Goal: Information Seeking & Learning: Check status

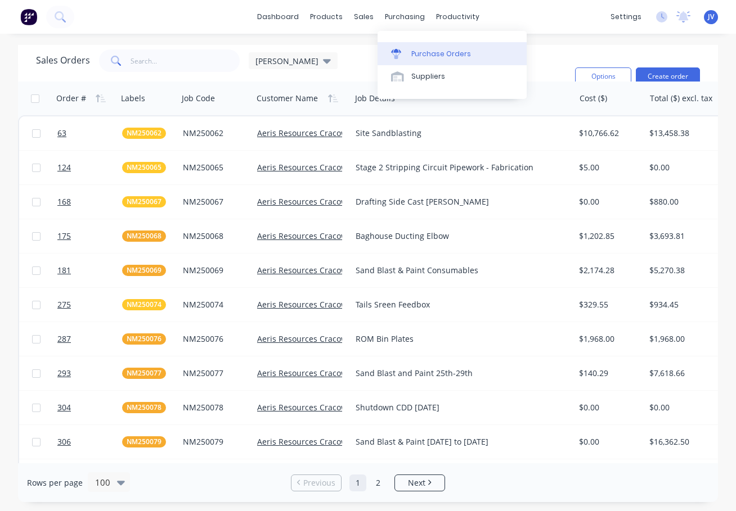
click at [423, 53] on div "Purchase Orders" at bounding box center [441, 54] width 60 height 10
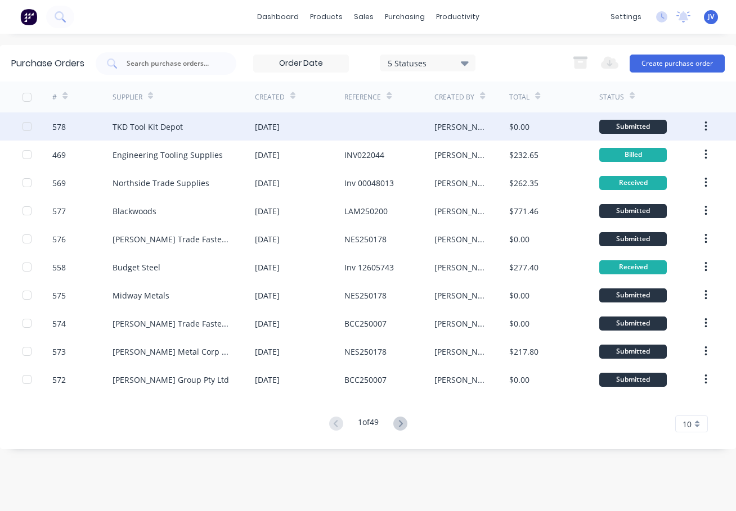
click at [57, 127] on div "578" at bounding box center [58, 127] width 13 height 12
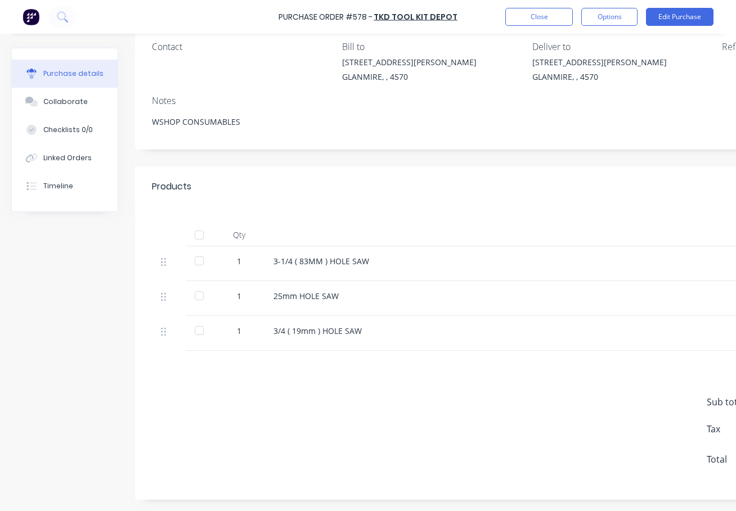
scroll to position [104, 0]
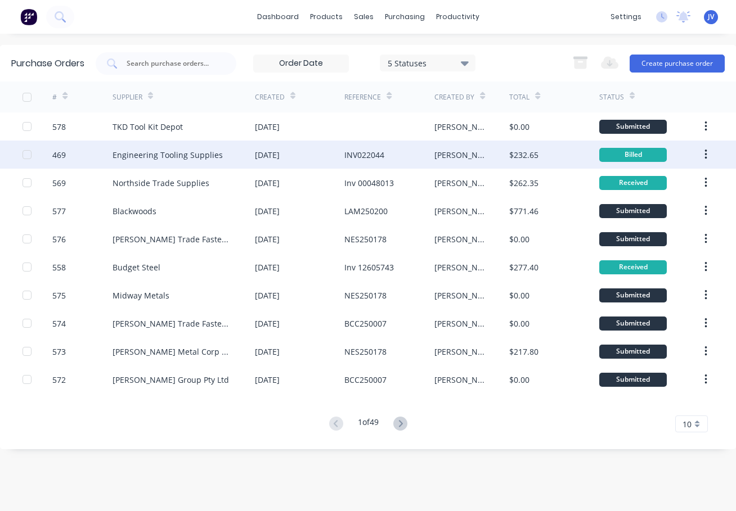
click at [63, 154] on div "469" at bounding box center [58, 155] width 13 height 12
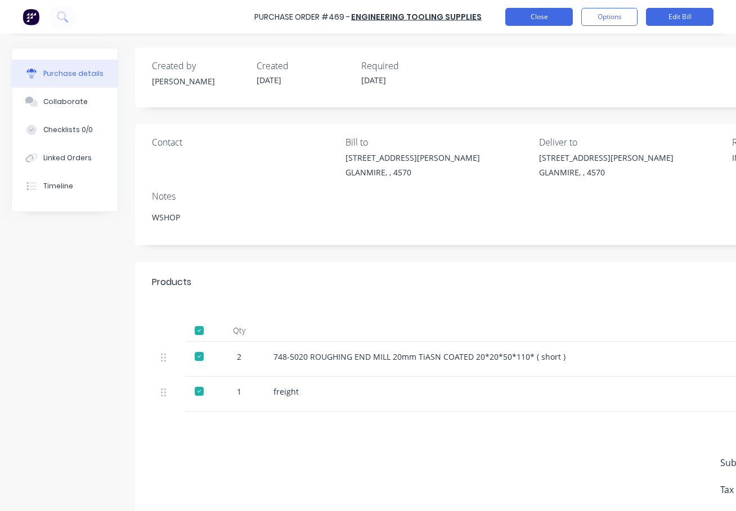
click at [546, 16] on button "Close" at bounding box center [538, 17] width 67 height 18
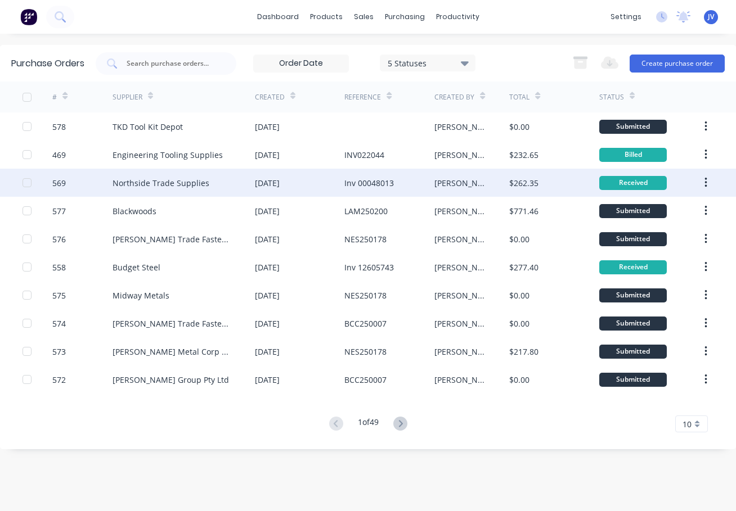
click at [56, 182] on div "569" at bounding box center [58, 183] width 13 height 12
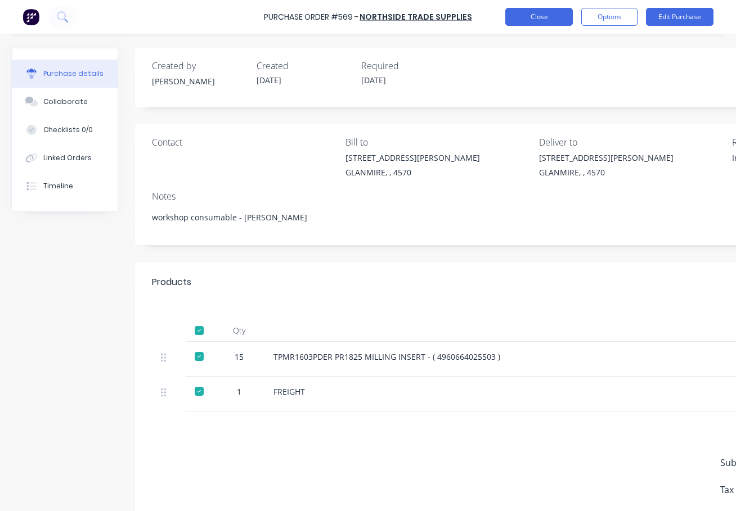
click at [511, 13] on button "Close" at bounding box center [538, 17] width 67 height 18
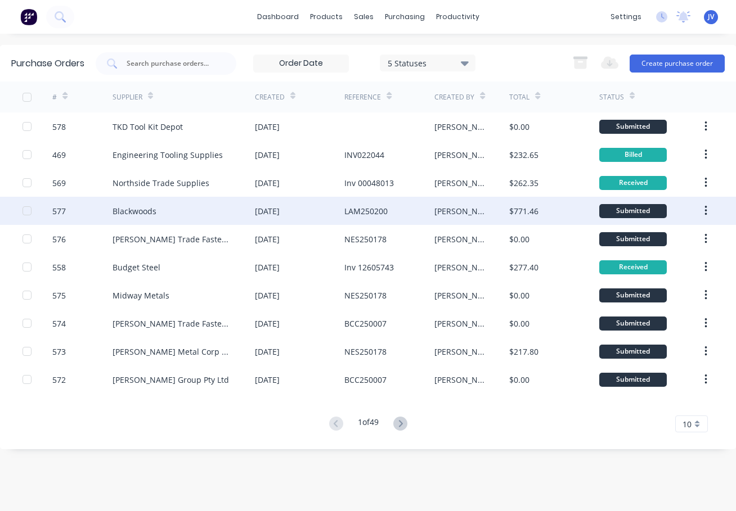
click at [60, 211] on div "577" at bounding box center [58, 211] width 13 height 12
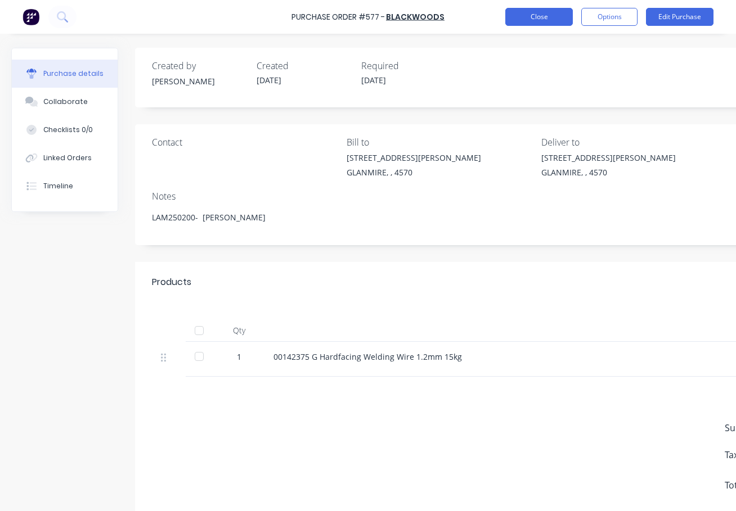
click at [545, 18] on button "Close" at bounding box center [538, 17] width 67 height 18
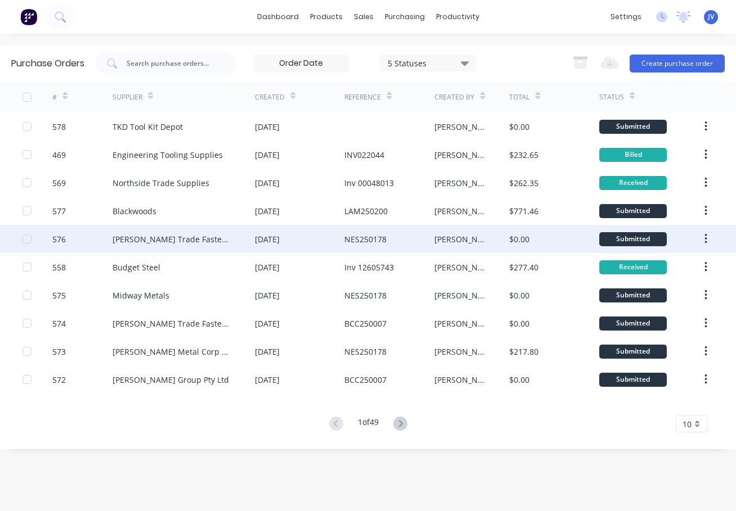
click at [63, 240] on div "576" at bounding box center [58, 239] width 13 height 12
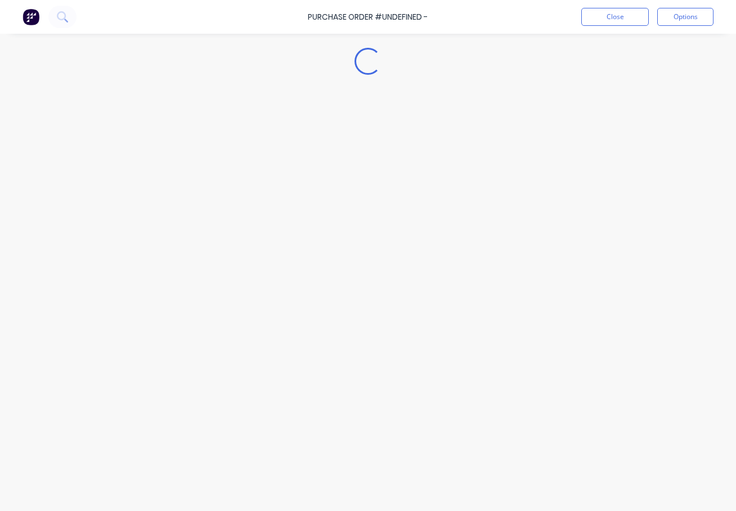
type textarea "x"
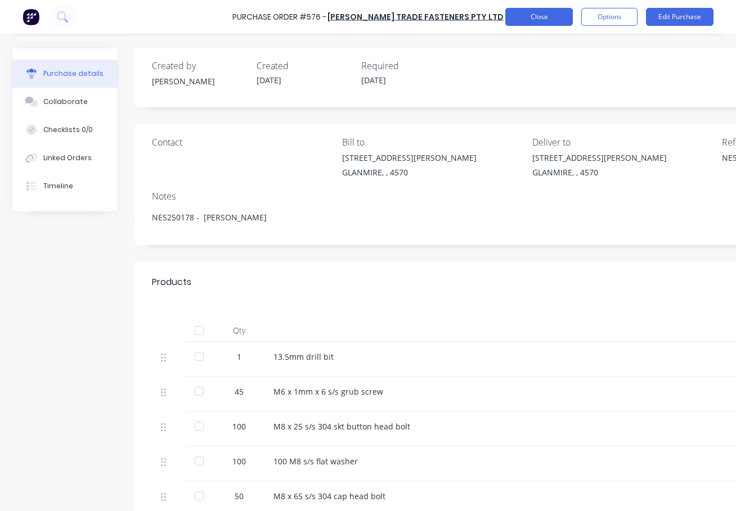
click at [540, 19] on button "Close" at bounding box center [538, 17] width 67 height 18
